Goal: Task Accomplishment & Management: Manage account settings

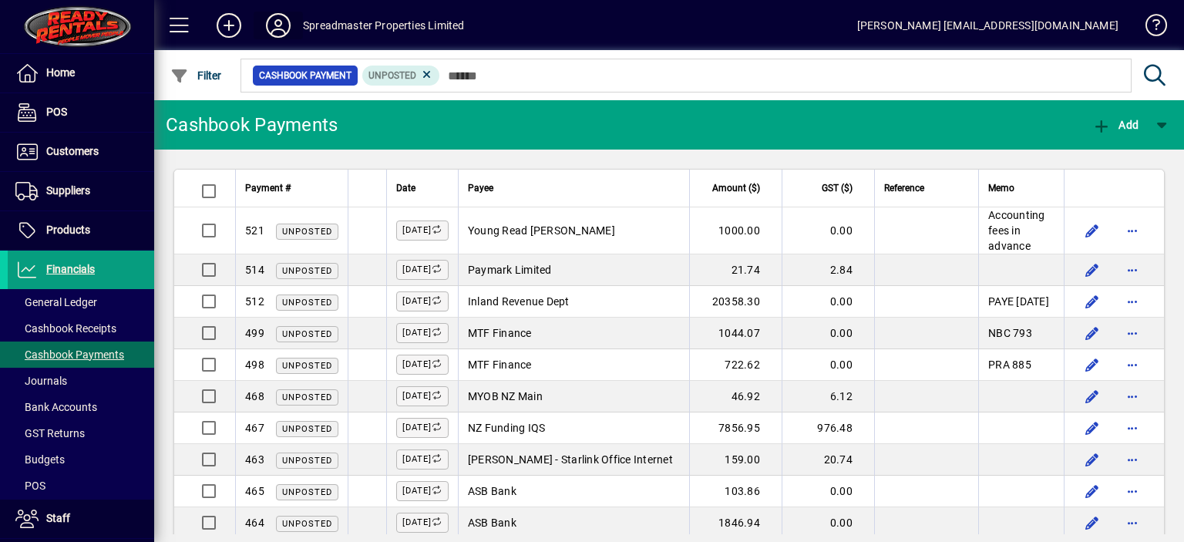
click at [280, 25] on icon at bounding box center [278, 25] width 31 height 25
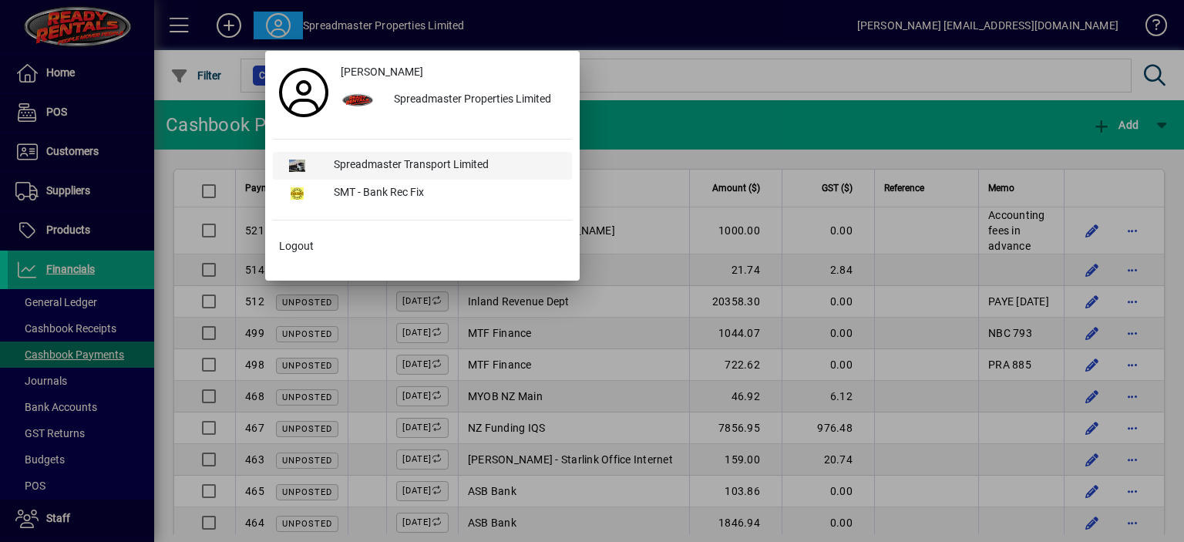
click at [395, 163] on div "Spreadmaster Transport Limited" at bounding box center [447, 166] width 251 height 28
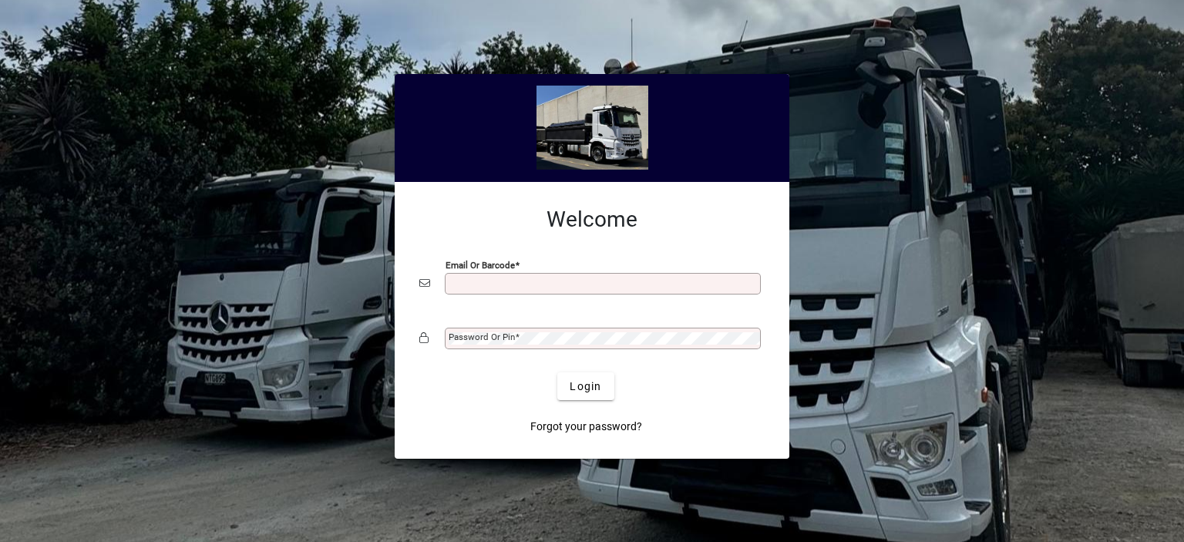
click at [453, 283] on input "Email or Barcode" at bounding box center [605, 284] width 312 height 12
type input "**********"
click at [477, 342] on mat-label "Password or Pin" at bounding box center [482, 337] width 66 height 11
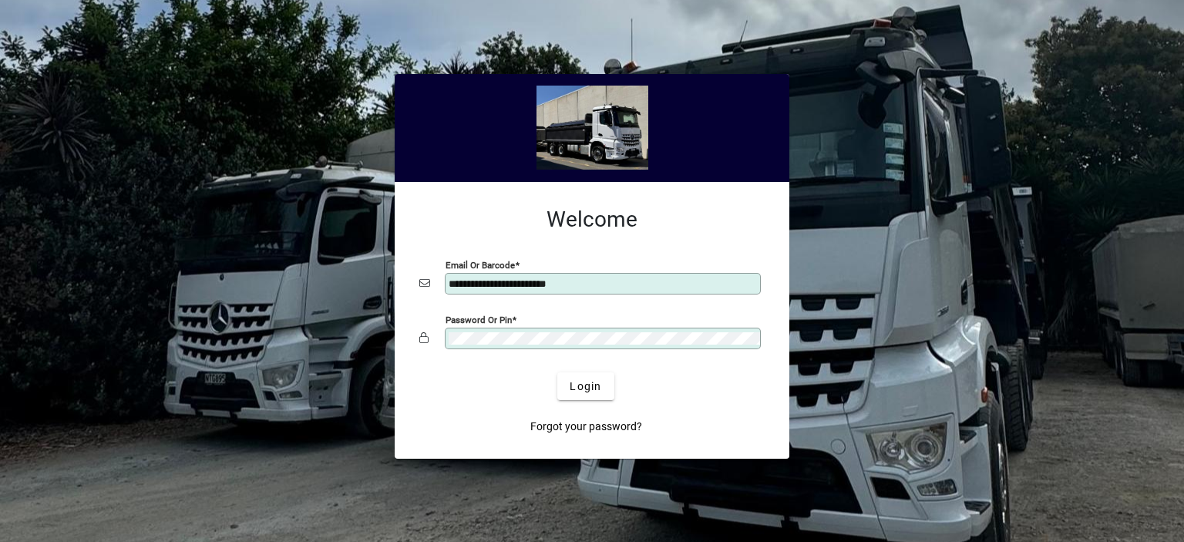
click at [557, 372] on button "Login" at bounding box center [585, 386] width 56 height 28
